Goal: Task Accomplishment & Management: Use online tool/utility

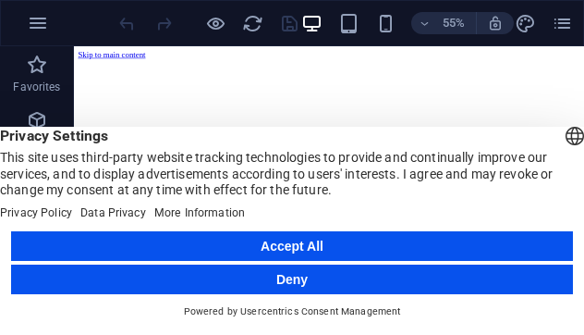
scroll to position [568, 0]
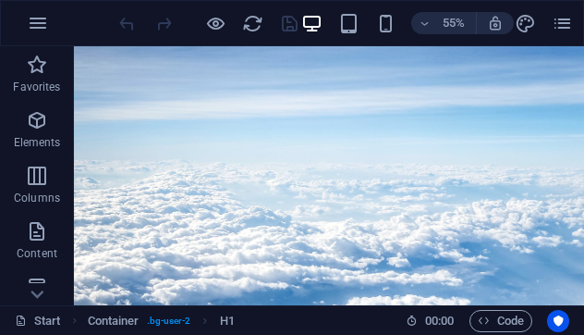
scroll to position [0, 0]
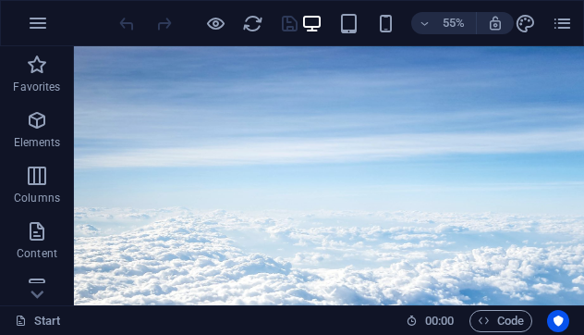
drag, startPoint x: 989, startPoint y: 137, endPoint x: 545, endPoint y: 60, distance: 450.2
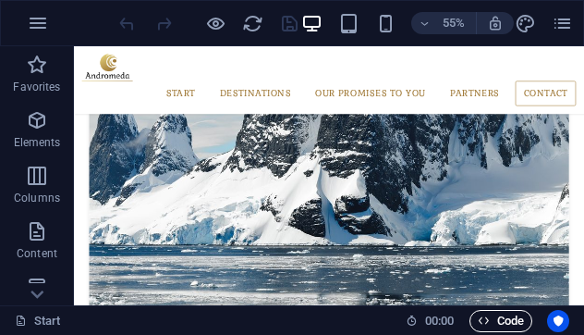
scroll to position [3404, 0]
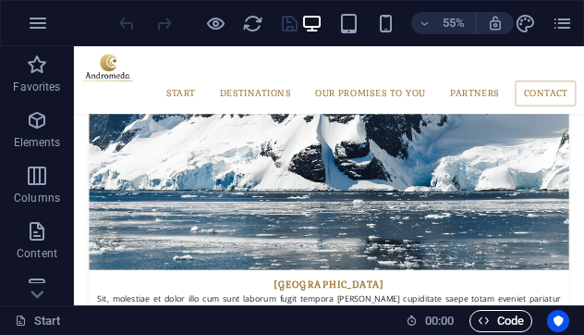
click at [0, 0] on span "Code" at bounding box center [0, 0] width 0 height 0
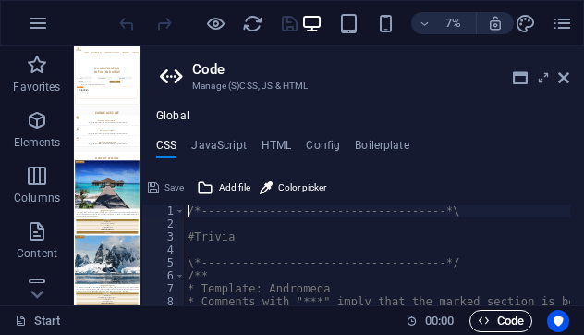
scroll to position [3661, 0]
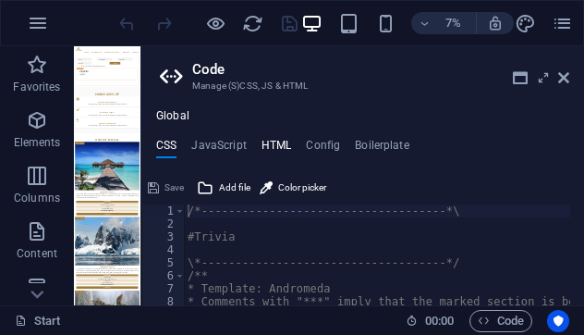
click at [270, 140] on h4 "HTML" at bounding box center [277, 149] width 30 height 20
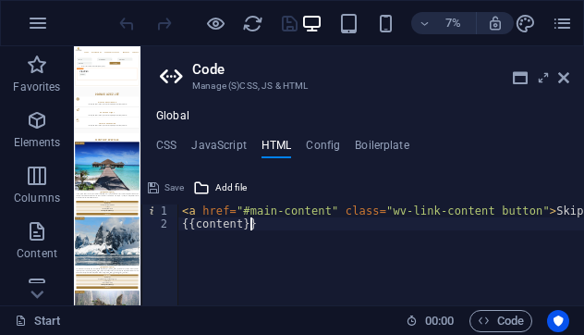
type textarea "<a href="#main-content" class="wv-link-content button">Skip to main content</a>"
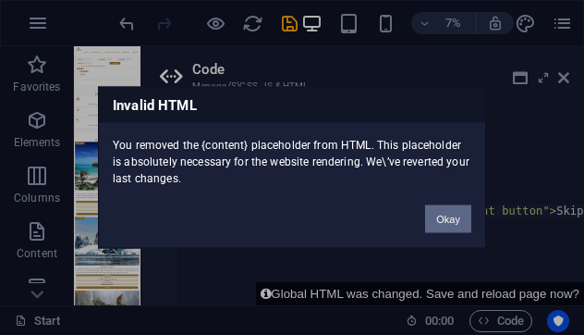
click at [443, 213] on button "Okay" at bounding box center [448, 219] width 46 height 28
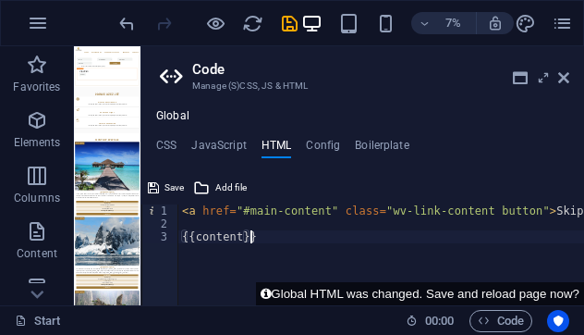
type textarea "<a href="#main-content" class="wv-link-content button">Skip to main content</a>"
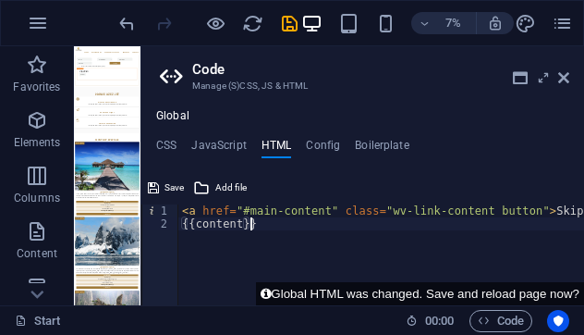
type textarea "{{content}}"
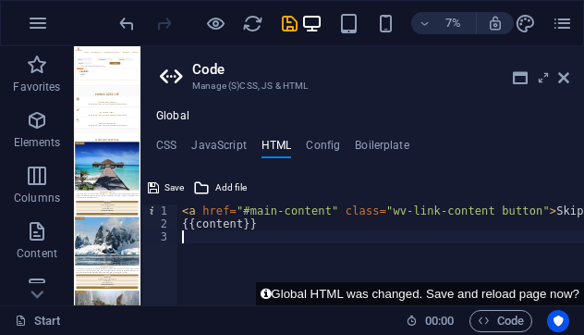
scroll to position [0, 0]
paste textarea "<a href="#main-content" class="wv-link-content button">Skip to main content</a>"
type textarea "<a href="#main-content" class="wv-link-content button">Skip to main content</a>"
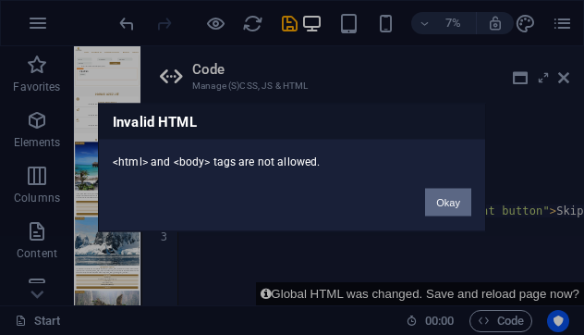
click at [445, 201] on button "Okay" at bounding box center [448, 203] width 46 height 28
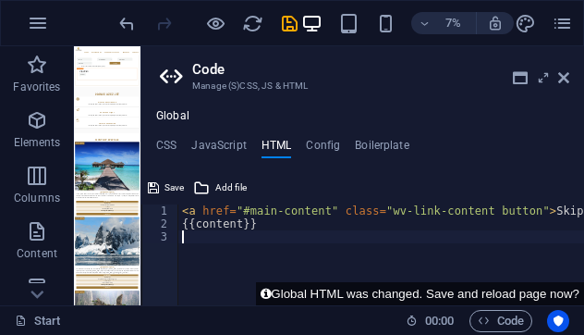
paste textarea "<a href="#main-content" class="wv-link-content button">Skip to main content</a>"
type textarea "<a href="#main-content" class="wv-link-content button">Skip to main content</a>"
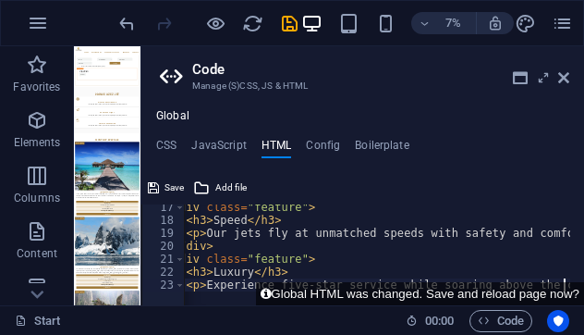
scroll to position [211, 0]
type textarea "<"
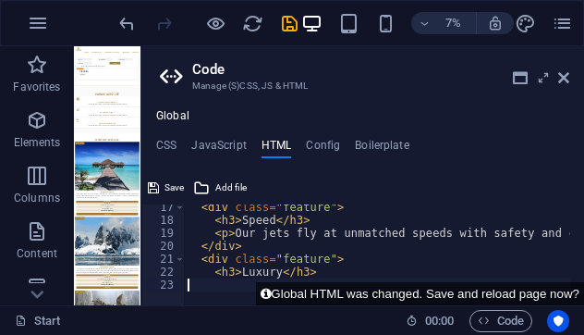
scroll to position [0, 0]
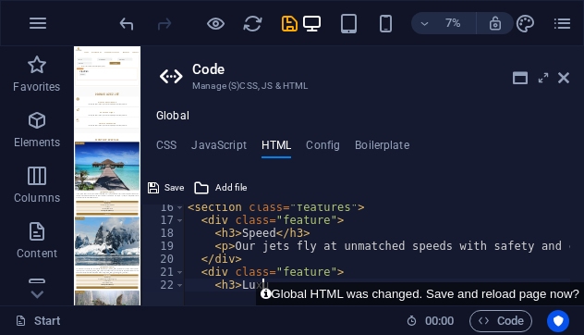
type textarea "<"
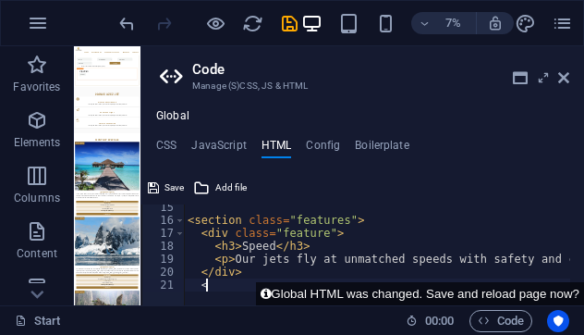
type textarea "<"
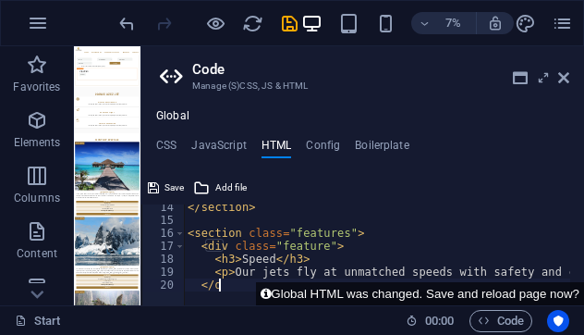
scroll to position [172, 0]
type textarea "<"
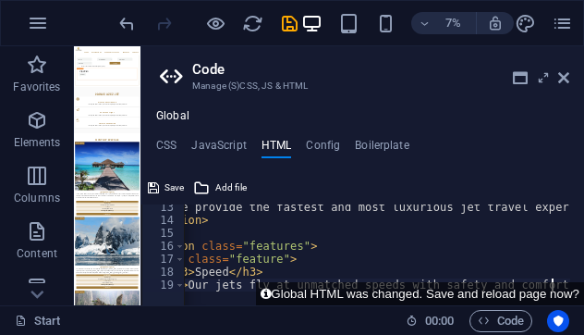
scroll to position [159, 0]
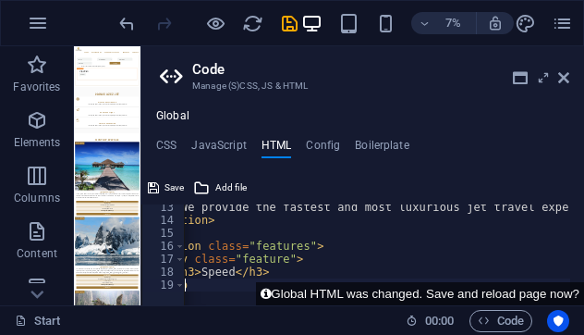
type textarea "<"
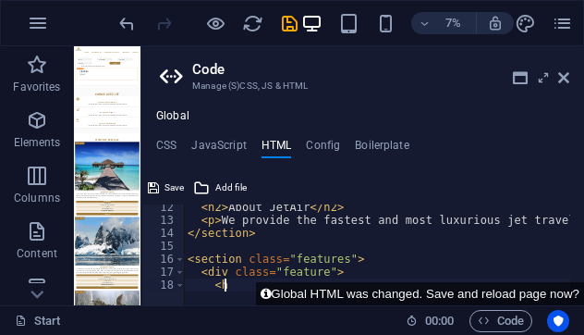
type textarea "<"
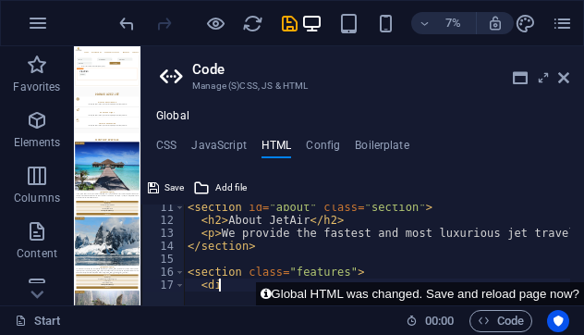
type textarea "<"
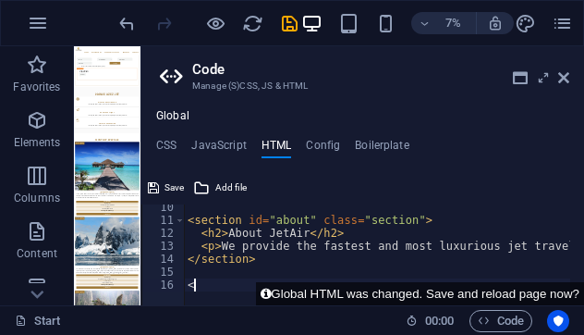
type textarea "<"
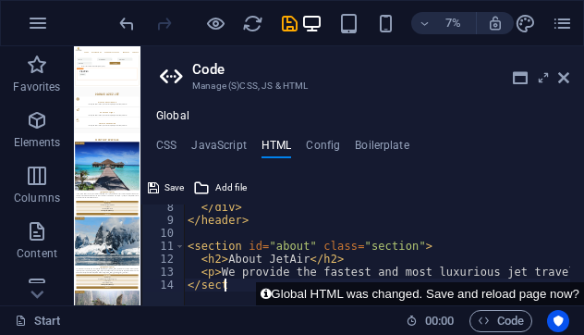
type textarea "<"
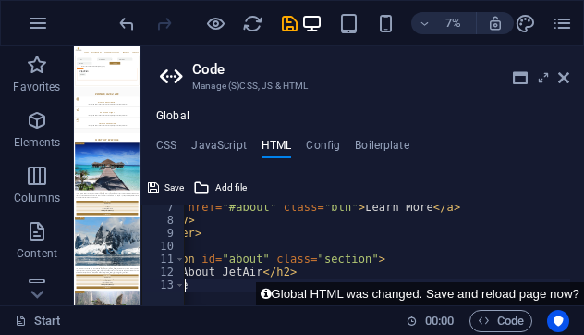
scroll to position [0, 22]
type textarea "<"
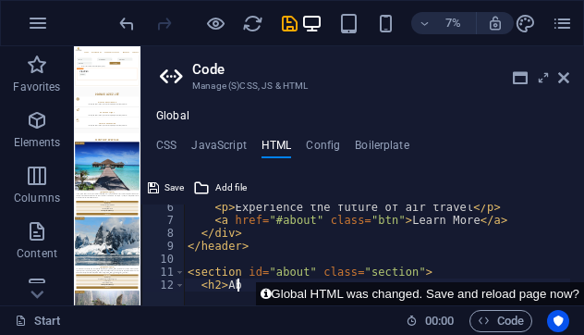
type textarea "<"
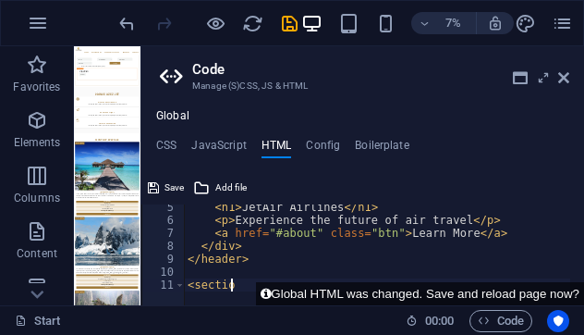
type textarea "<"
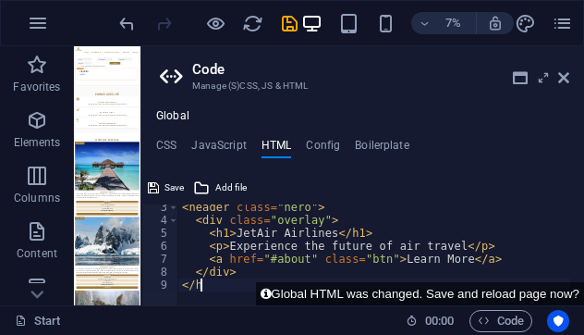
type textarea "<"
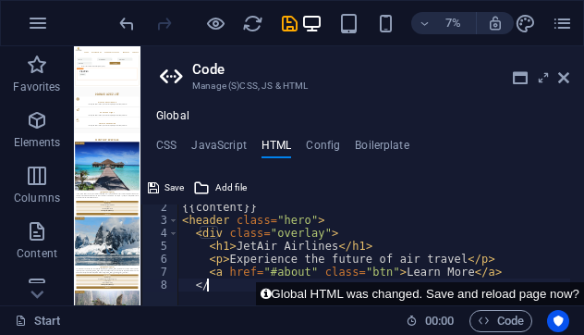
type textarea "<"
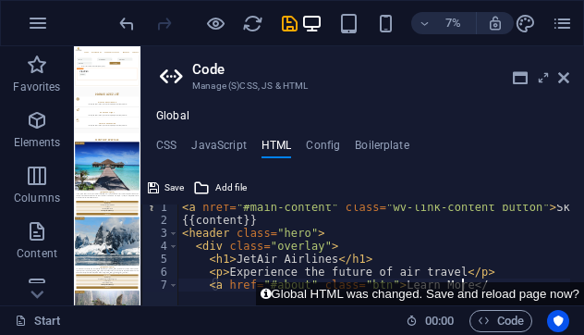
scroll to position [4, 0]
type textarea "<"
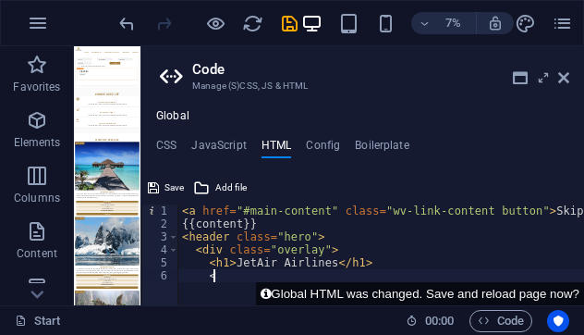
type textarea "<"
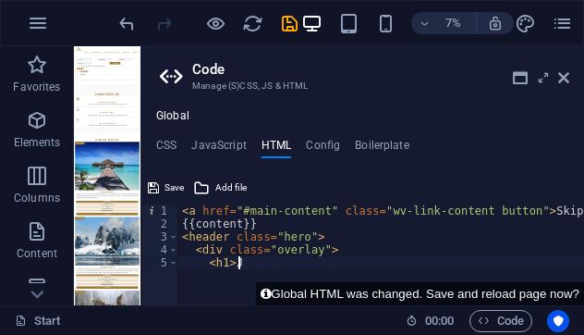
type textarea "<"
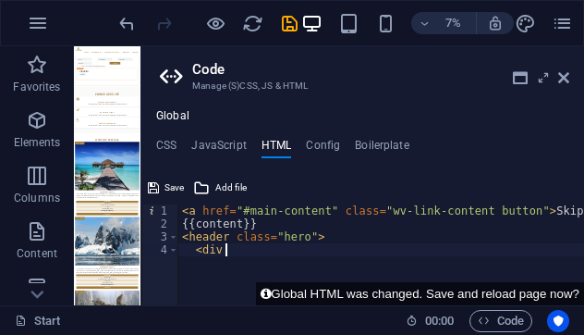
type textarea "<"
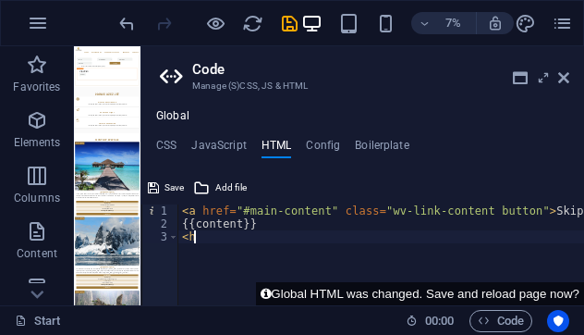
type textarea "<"
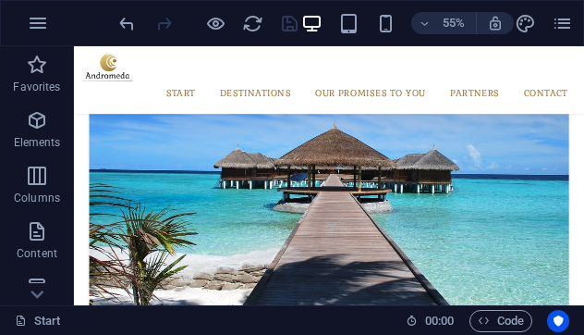
scroll to position [3783, 0]
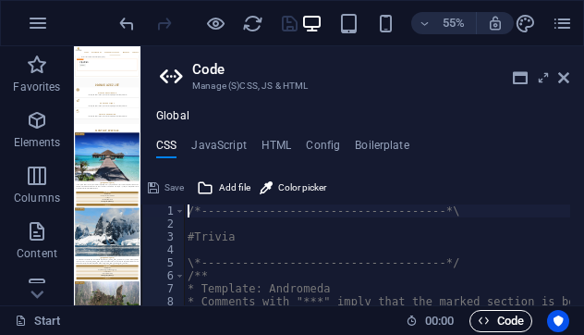
scroll to position [3661, 0]
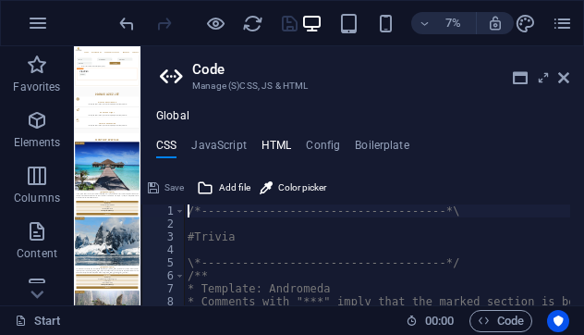
click at [270, 151] on h4 "HTML" at bounding box center [277, 149] width 30 height 20
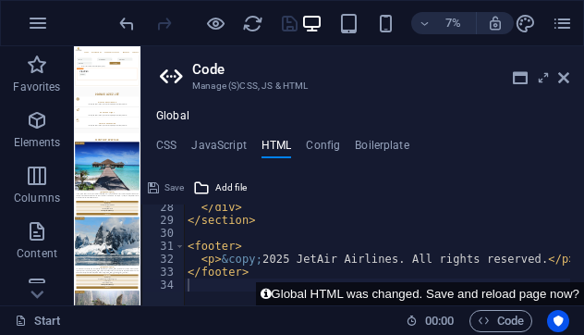
drag, startPoint x: 581, startPoint y: 201, endPoint x: 585, endPoint y: 230, distance: 28.9
click at [583, 230] on html "Prince azez jet Start Favorites Elements Columns Content Boxes Accordion Tables…" at bounding box center [292, 167] width 584 height 335
click at [163, 145] on h4 "CSS" at bounding box center [166, 149] width 20 height 20
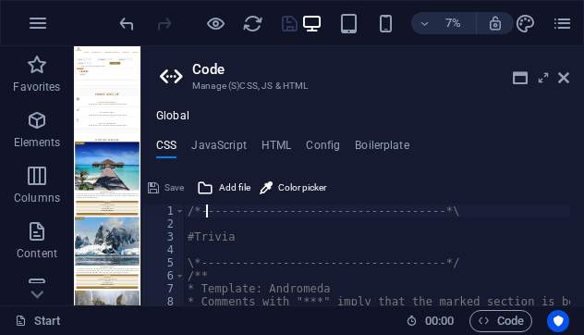
paste textarea
type textarea "-----------------------------------*\"
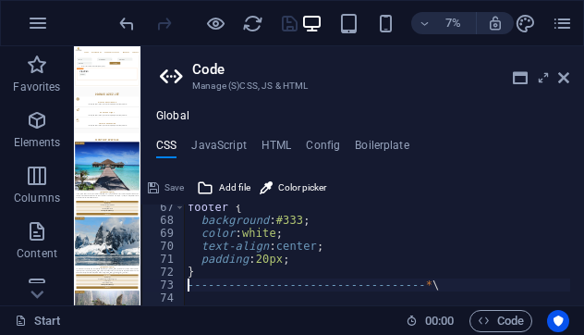
scroll to position [858, 0]
click at [172, 185] on span "Save" at bounding box center [174, 188] width 19 height 22
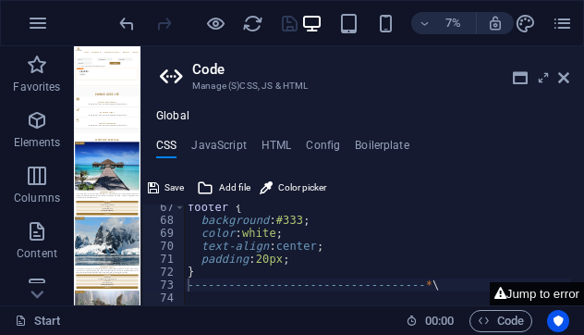
click at [518, 299] on button "Jump to error" at bounding box center [537, 293] width 94 height 23
type textarea ".hero {"
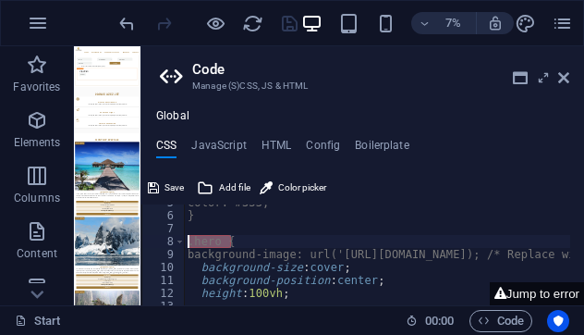
drag, startPoint x: 230, startPoint y: 241, endPoint x: 141, endPoint y: 241, distance: 88.7
click at [141, 241] on aside "Code Manage (S)CSS, JS & HTML Global CSS JavaScript HTML Config Boilerplate .he…" at bounding box center [362, 175] width 444 height 259
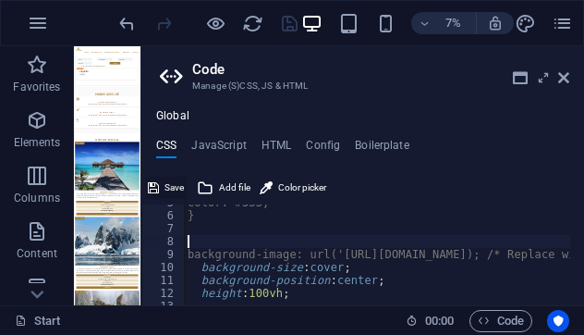
click at [160, 186] on button "Save" at bounding box center [166, 188] width 42 height 22
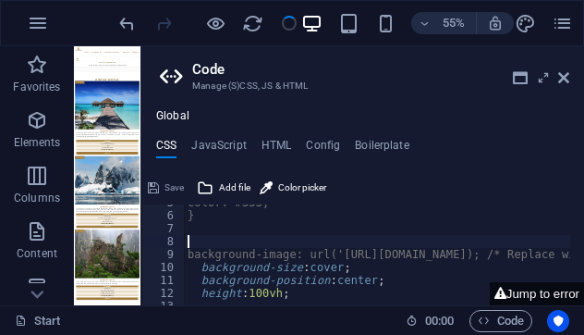
scroll to position [3661, 0]
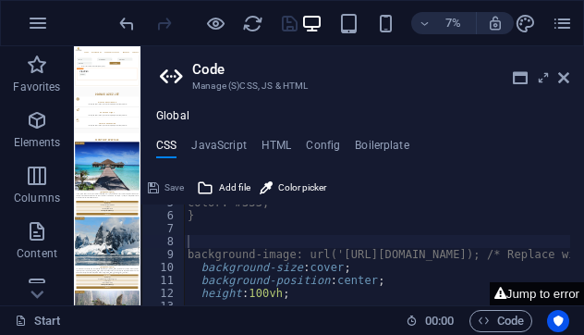
click at [542, 293] on button "Jump to error" at bounding box center [537, 293] width 94 height 23
click at [541, 294] on button "Jump to error" at bounding box center [537, 293] width 94 height 23
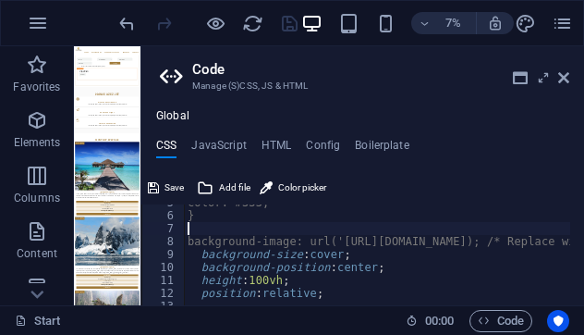
type textarea "}"
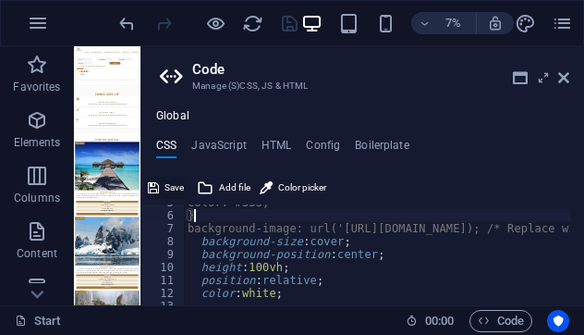
click at [181, 182] on span "Save" at bounding box center [174, 188] width 19 height 22
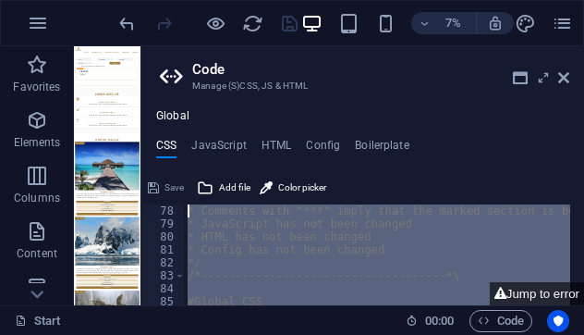
scroll to position [0, 0]
drag, startPoint x: 478, startPoint y: 282, endPoint x: 179, endPoint y: 47, distance: 379.8
click at [179, 47] on aside "Code Manage (S)CSS, JS & HTML Global CSS JavaScript HTML Config Boilerplate } 1…" at bounding box center [362, 175] width 444 height 259
type textarea "/*-body { margin: 0;"
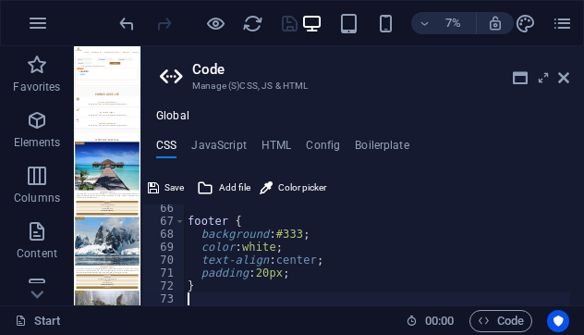
scroll to position [844, 0]
click at [170, 186] on span "Save" at bounding box center [174, 188] width 19 height 22
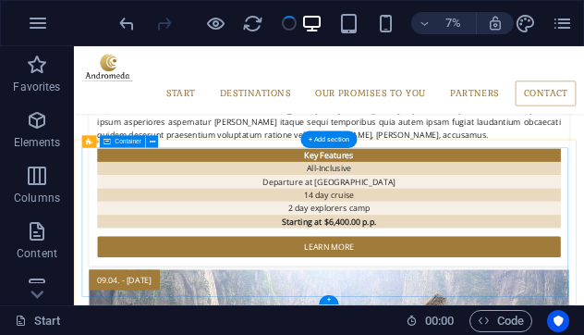
scroll to position [3783, 0]
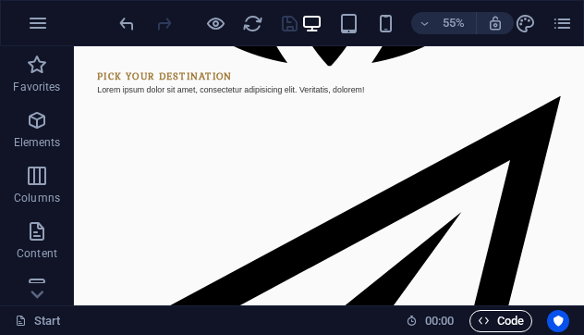
click at [0, 0] on span "Code" at bounding box center [0, 0] width 0 height 0
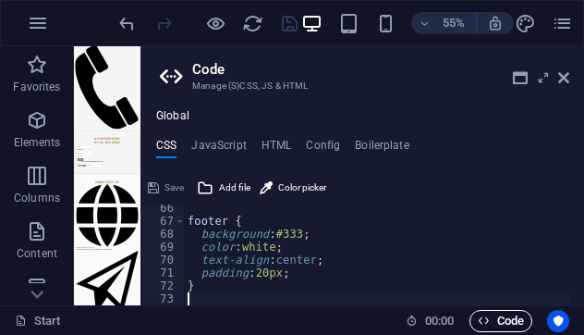
scroll to position [6450, 0]
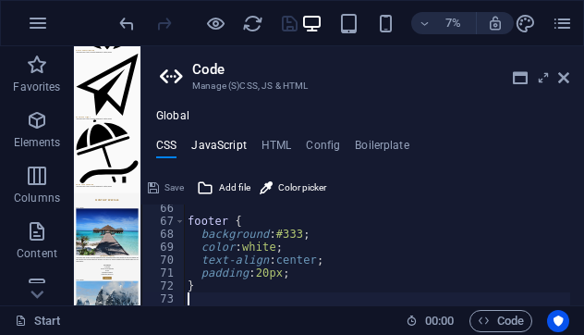
click at [223, 144] on h4 "JavaScript" at bounding box center [218, 149] width 55 height 20
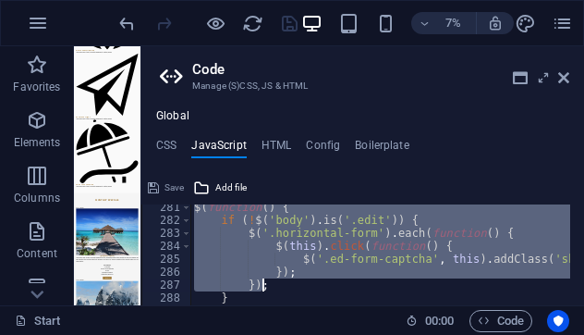
scroll to position [3665, 0]
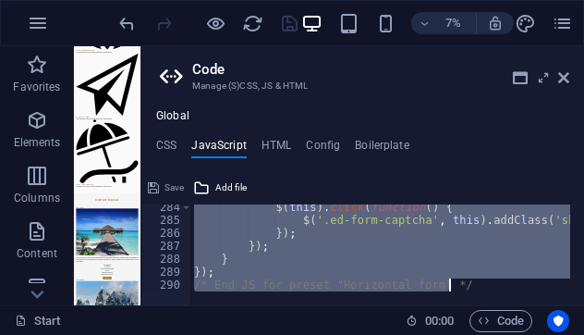
drag, startPoint x: 187, startPoint y: 211, endPoint x: 569, endPoint y: 374, distance: 416.1
click at [569, 334] on html "Prince azez jet Start Favorites Elements Columns Content Boxes Accordion Tables…" at bounding box center [292, 167] width 584 height 335
type textarea "}); /* End JS for preset "Horizontal form" */"
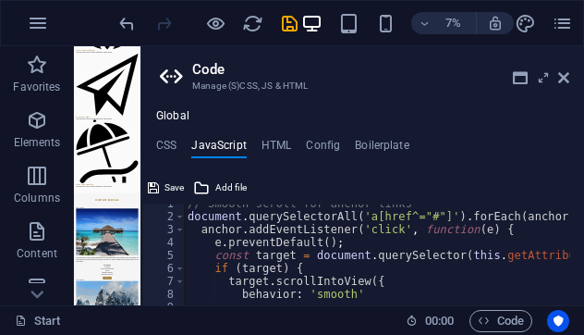
scroll to position [0, 0]
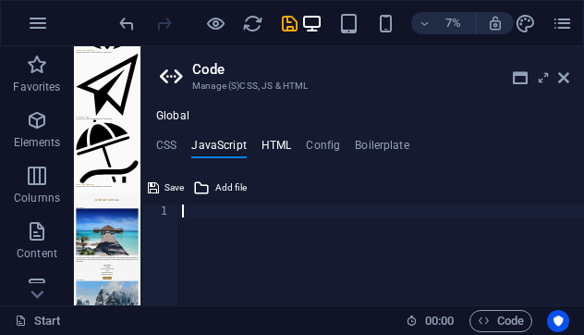
type textarea "}); /* End JS for preset "Horizontal form" */"
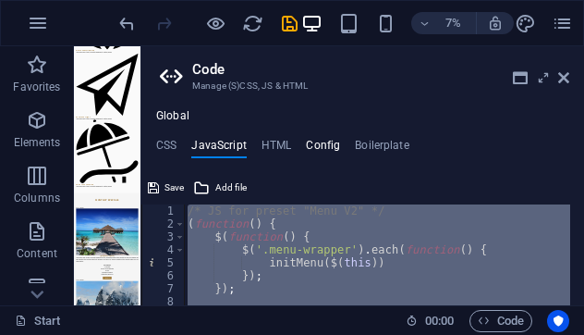
click at [328, 151] on h4 "Config" at bounding box center [323, 149] width 34 height 20
type textarea "$ls-headlines-all: (2px, null, null);"
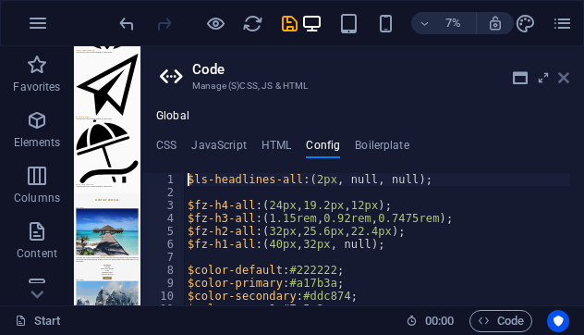
click at [563, 74] on icon at bounding box center [563, 77] width 11 height 15
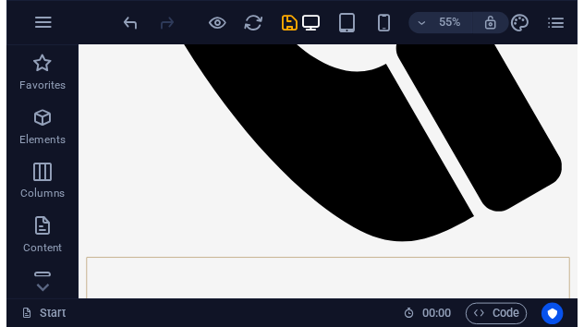
scroll to position [79, 0]
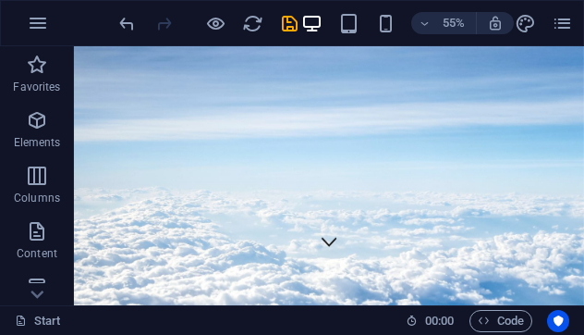
drag, startPoint x: 997, startPoint y: 199, endPoint x: 653, endPoint y: 61, distance: 370.4
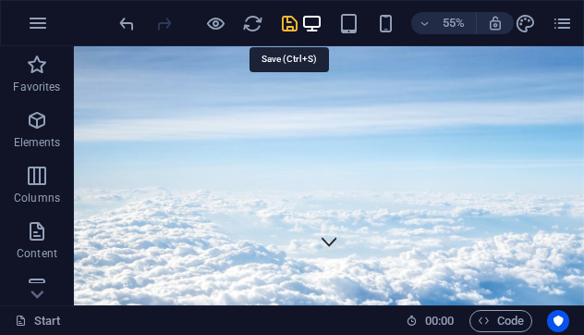
click at [287, 30] on icon "save" at bounding box center [289, 23] width 21 height 21
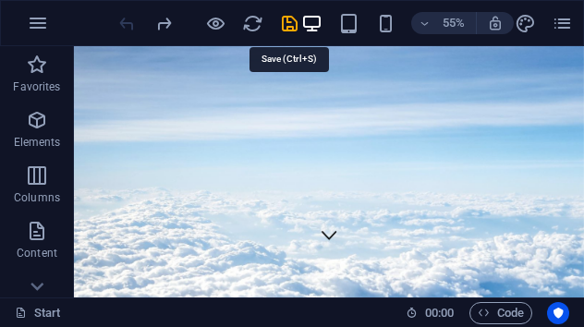
click at [287, 21] on icon "save" at bounding box center [289, 23] width 21 height 21
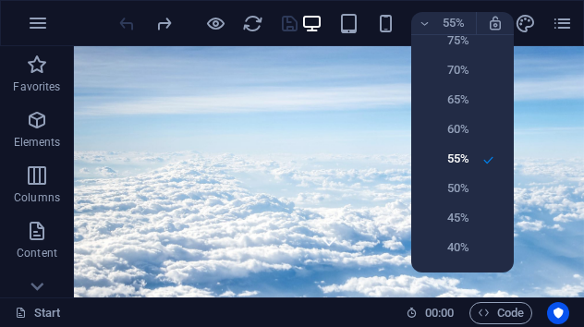
scroll to position [183, 0]
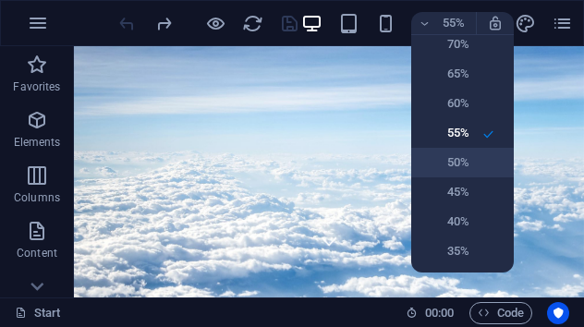
click at [461, 154] on h6 "50%" at bounding box center [445, 163] width 47 height 22
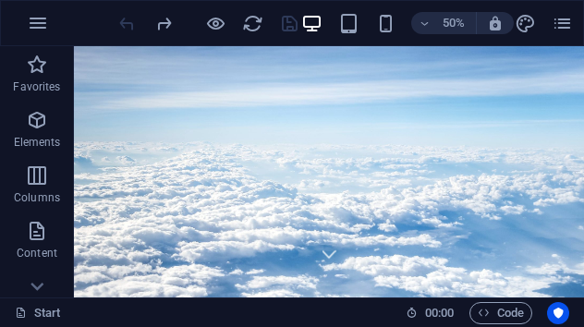
scroll to position [0, 0]
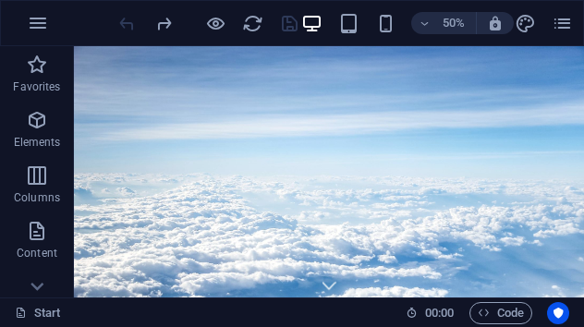
drag, startPoint x: 1087, startPoint y: 96, endPoint x: 648, endPoint y: 88, distance: 439.1
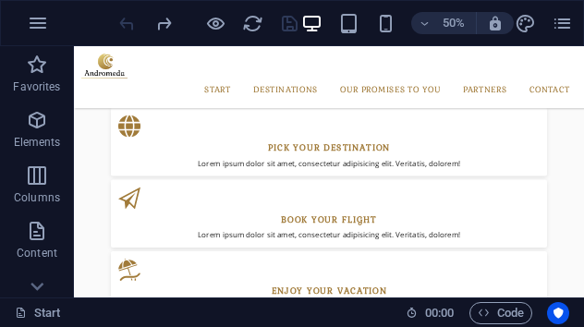
scroll to position [1523, 0]
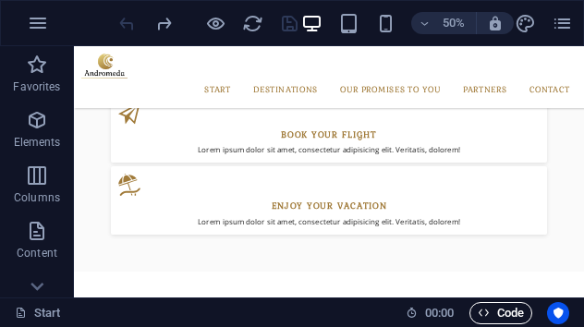
click at [0, 0] on span "Code" at bounding box center [0, 0] width 0 height 0
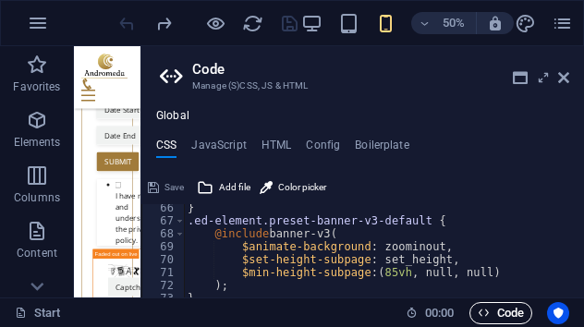
scroll to position [844, 0]
click at [326, 145] on h4 "Config" at bounding box center [323, 149] width 34 height 20
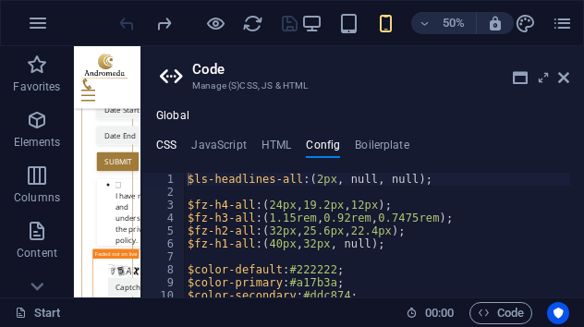
click at [164, 145] on h4 "CSS" at bounding box center [166, 149] width 20 height 20
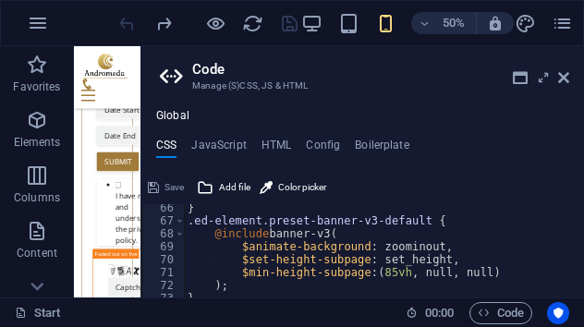
click at [158, 187] on div "Save" at bounding box center [166, 188] width 42 height 22
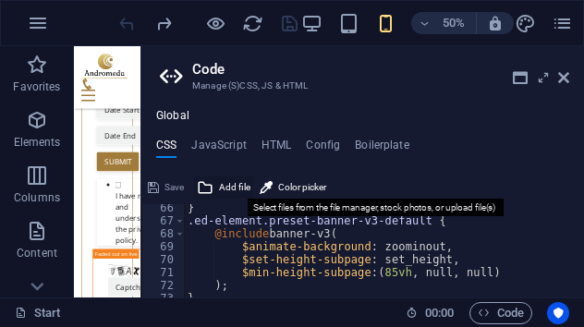
click at [233, 185] on span "Add file" at bounding box center [234, 188] width 31 height 22
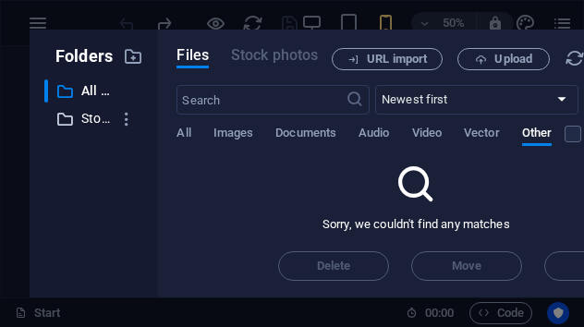
click at [82, 117] on p "Stock photos & videos" at bounding box center [95, 118] width 29 height 21
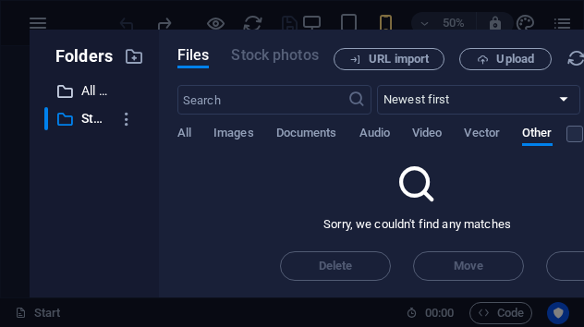
click at [87, 89] on p "All files" at bounding box center [95, 90] width 29 height 21
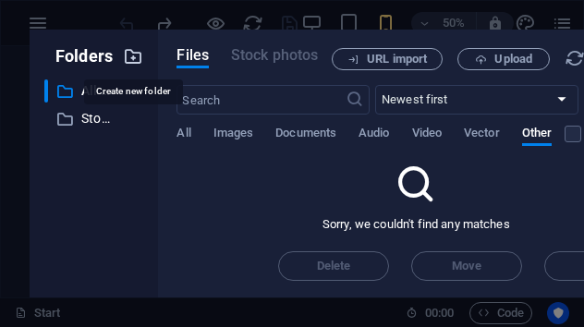
click at [141, 58] on icon "button" at bounding box center [133, 56] width 20 height 20
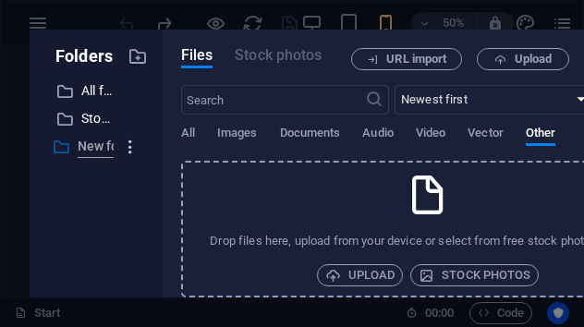
click at [127, 142] on icon "button" at bounding box center [130, 147] width 19 height 18
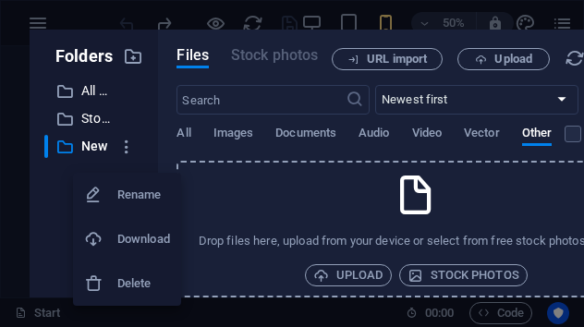
click at [128, 289] on h6 "Delete" at bounding box center [143, 284] width 53 height 22
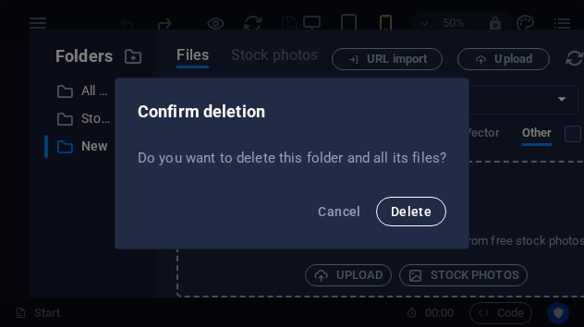
click at [420, 200] on button "Delete" at bounding box center [411, 212] width 70 height 30
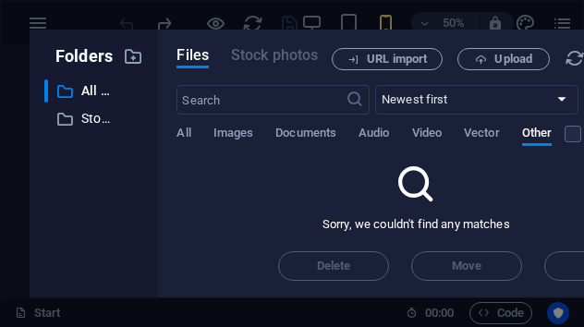
click at [322, 33] on div "Files Stock photos URL import Upload ​ Newest first Oldest first Name (A-Z) Nam…" at bounding box center [416, 164] width 516 height 268
drag, startPoint x: 311, startPoint y: 43, endPoint x: 216, endPoint y: 42, distance: 95.2
click at [216, 42] on div "Files Stock photos URL import Upload ​ Newest first Oldest first Name (A-Z) Nam…" at bounding box center [416, 164] width 516 height 268
click at [21, 105] on div "Folders ​ All files All files ​ Stock photos & videos Stock photos & videos Fil…" at bounding box center [292, 163] width 584 height 327
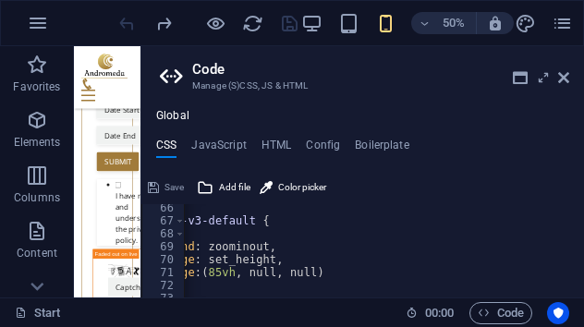
scroll to position [0, 0]
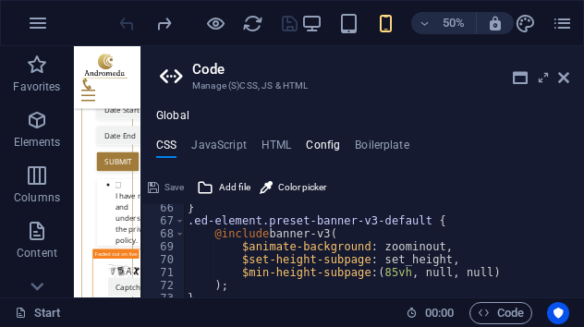
click at [311, 139] on h4 "Config" at bounding box center [323, 149] width 34 height 20
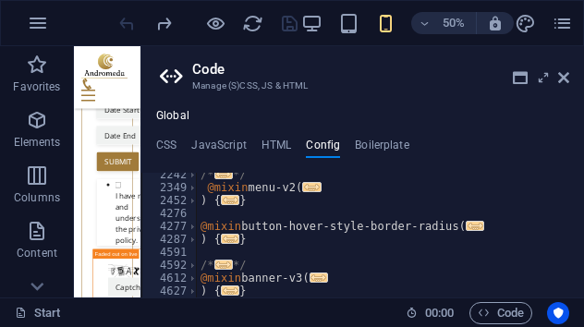
scroll to position [1117, 0]
click at [354, 137] on div "Global CSS JavaScript HTML Config Boilerplate /*-------------------------------…" at bounding box center [362, 203] width 443 height 189
click at [360, 140] on h4 "Boilerplate" at bounding box center [382, 149] width 55 height 20
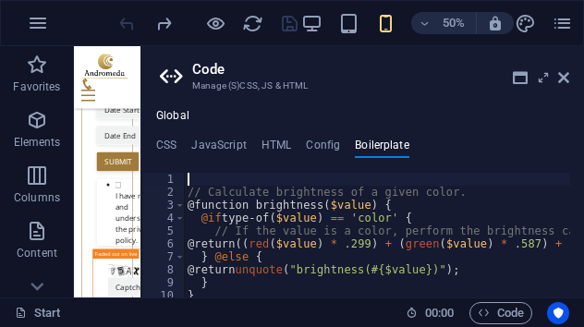
scroll to position [0, 0]
click at [565, 80] on icon at bounding box center [563, 77] width 11 height 15
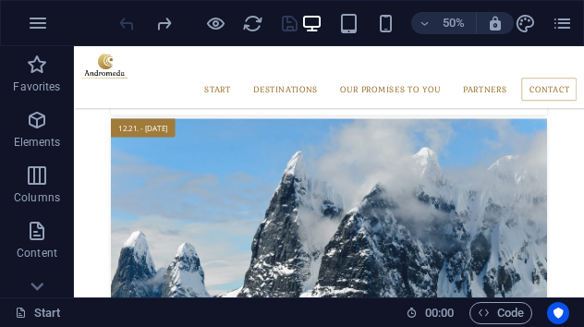
scroll to position [3753, 0]
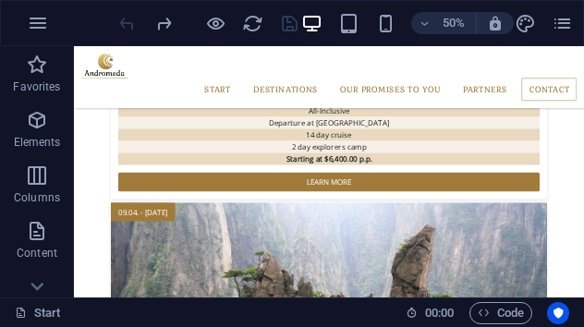
drag, startPoint x: 1085, startPoint y: 255, endPoint x: 652, endPoint y: 363, distance: 446.7
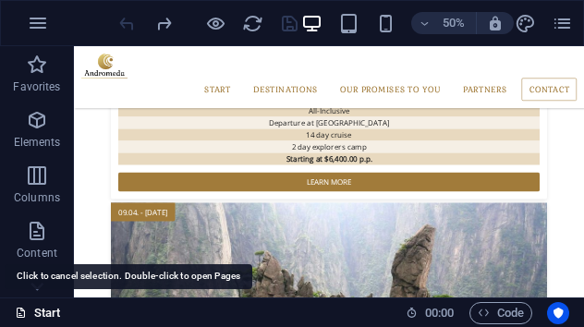
click at [32, 317] on link "Start" at bounding box center [38, 313] width 46 height 22
click at [37, 311] on link "Start" at bounding box center [38, 313] width 46 height 22
click at [39, 306] on link "Start" at bounding box center [38, 313] width 46 height 22
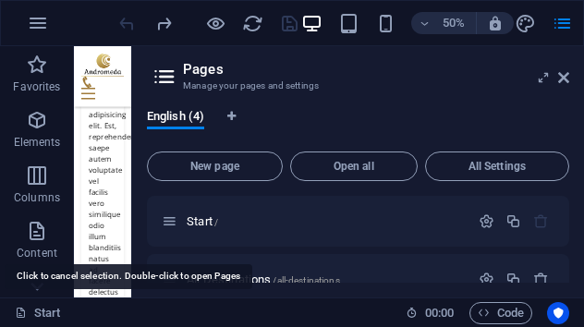
scroll to position [3776, 0]
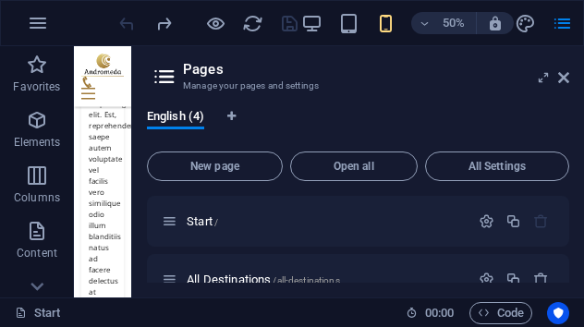
drag, startPoint x: 575, startPoint y: 212, endPoint x: 567, endPoint y: 236, distance: 25.4
click at [567, 236] on div "English (4) New page Open all All Settings Start / All Destinations /all-destin…" at bounding box center [358, 195] width 452 height 203
click at [304, 268] on div "All Destinations /all-destinations" at bounding box center [358, 279] width 422 height 51
click at [398, 268] on div "All Destinations /all-destinations" at bounding box center [358, 279] width 422 height 51
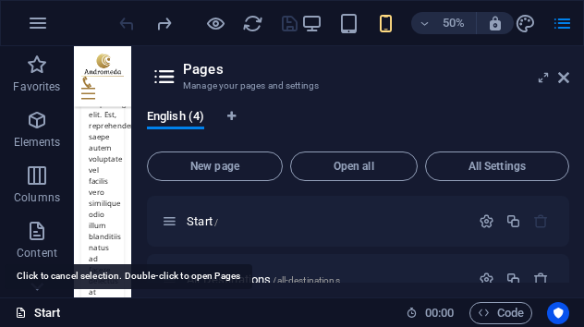
click at [40, 311] on link "Start" at bounding box center [38, 313] width 46 height 22
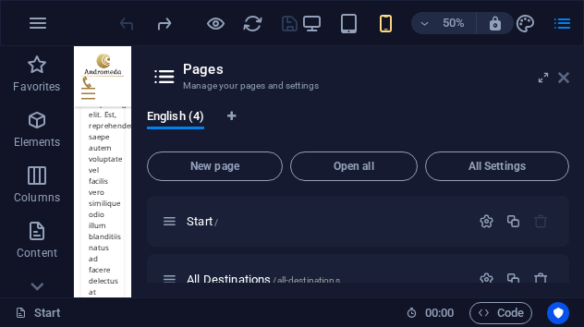
click at [565, 77] on icon at bounding box center [563, 77] width 11 height 15
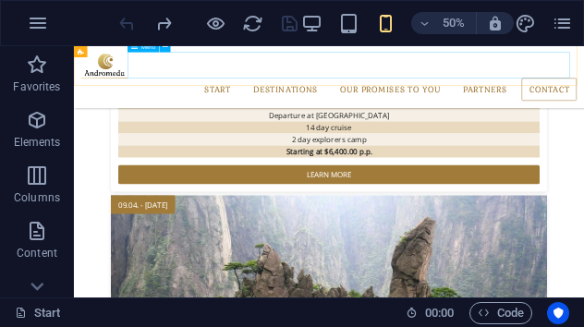
scroll to position [3753, 0]
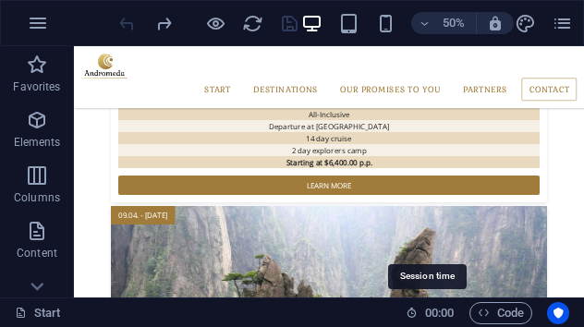
click at [0, 0] on icon at bounding box center [0, 0] width 0 height 0
drag, startPoint x: 440, startPoint y: 316, endPoint x: 328, endPoint y: 313, distance: 111.9
click at [0, 0] on div "Start" at bounding box center [0, 0] width 0 height 0
